Goal: Transaction & Acquisition: Purchase product/service

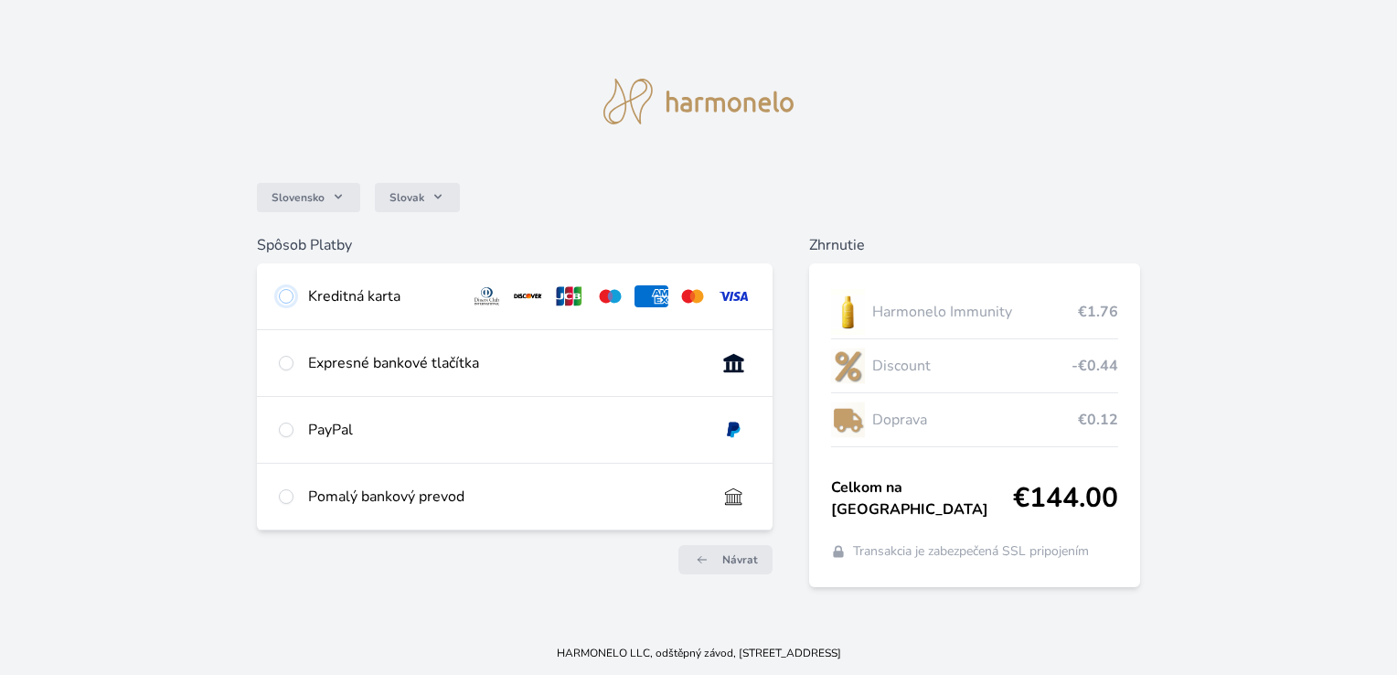
click at [290, 292] on input "radio" at bounding box center [286, 296] width 15 height 15
radio input "true"
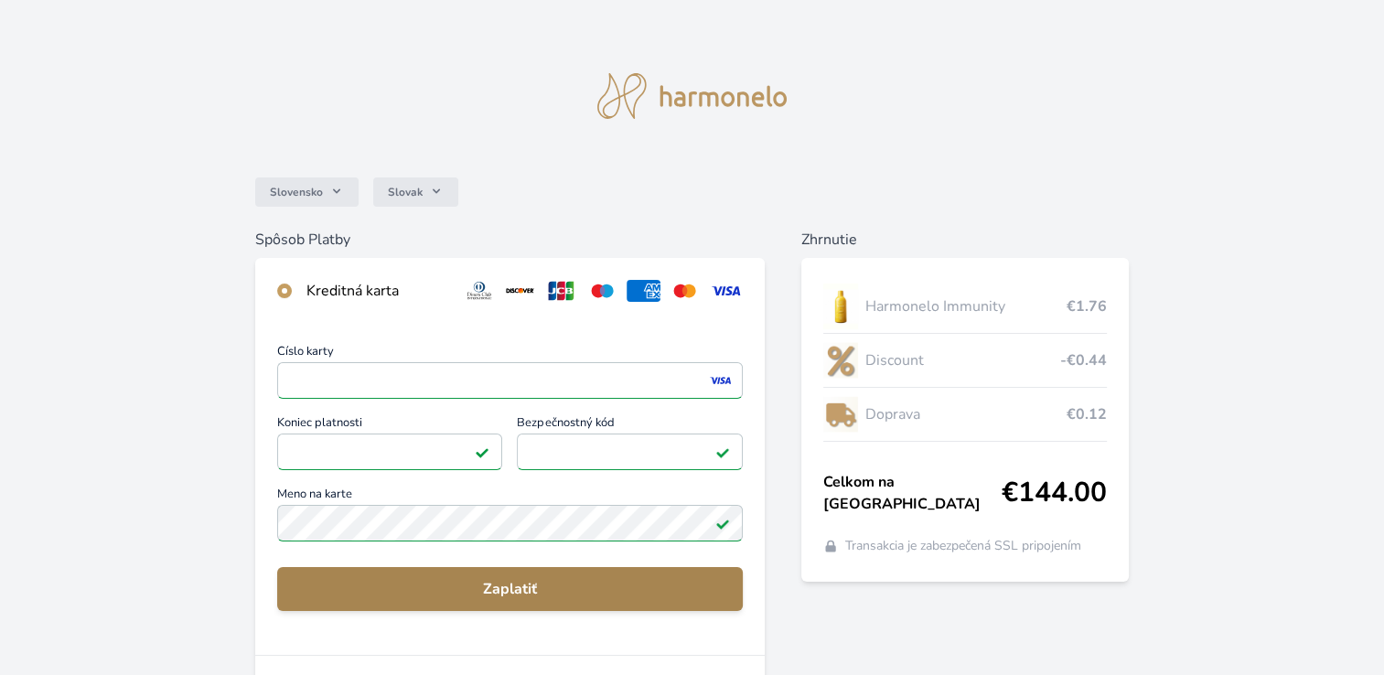
click at [457, 580] on span "Zaplatiť" at bounding box center [510, 589] width 436 height 22
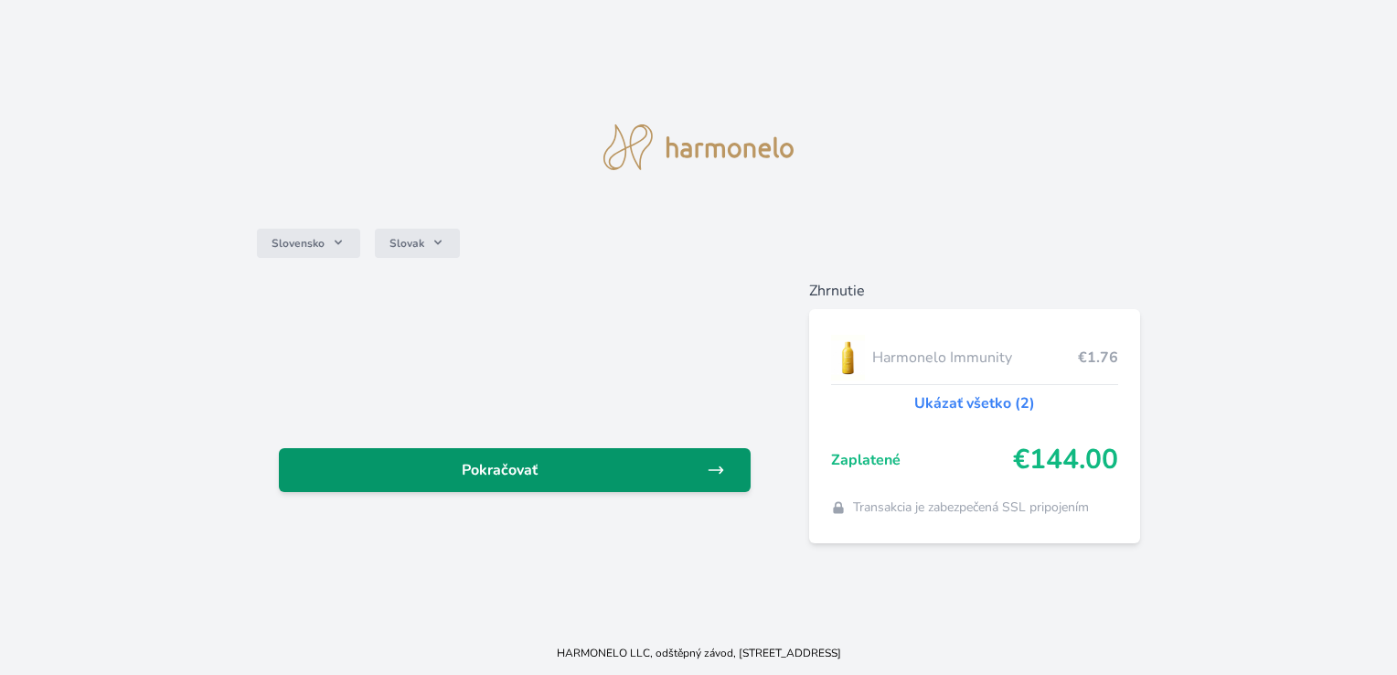
click at [497, 475] on span "Pokračovať" at bounding box center [500, 470] width 412 height 22
